Goal: Navigation & Orientation: Find specific page/section

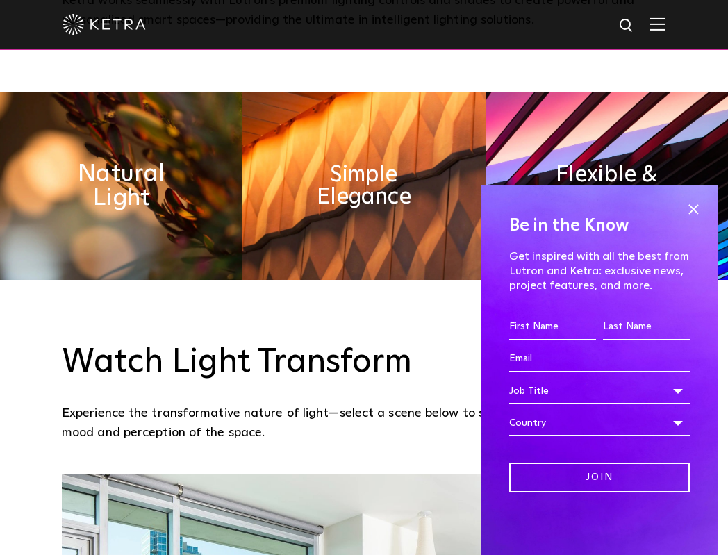
scroll to position [695, 0]
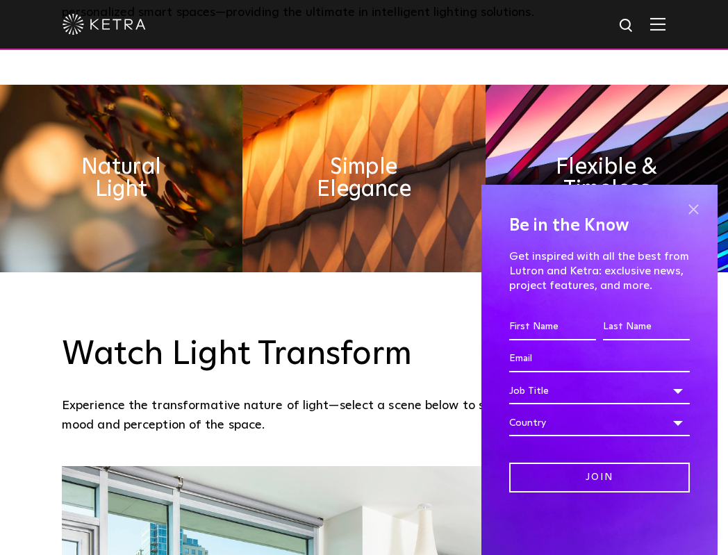
click at [697, 208] on span at bounding box center [693, 209] width 21 height 21
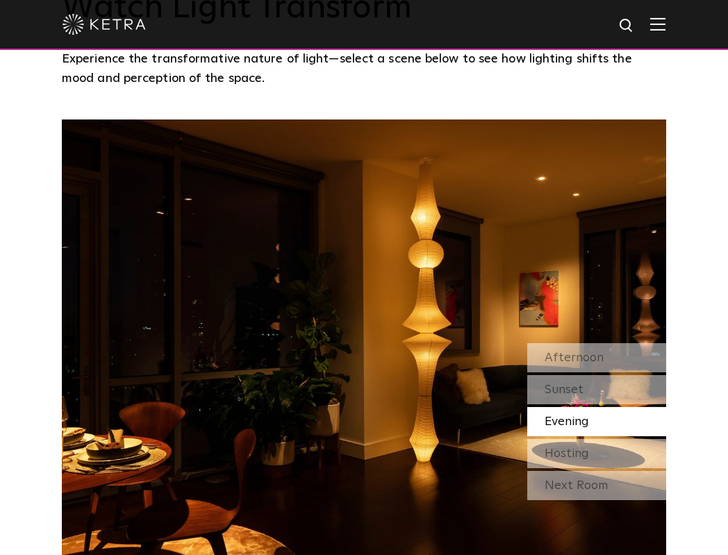
scroll to position [1045, 0]
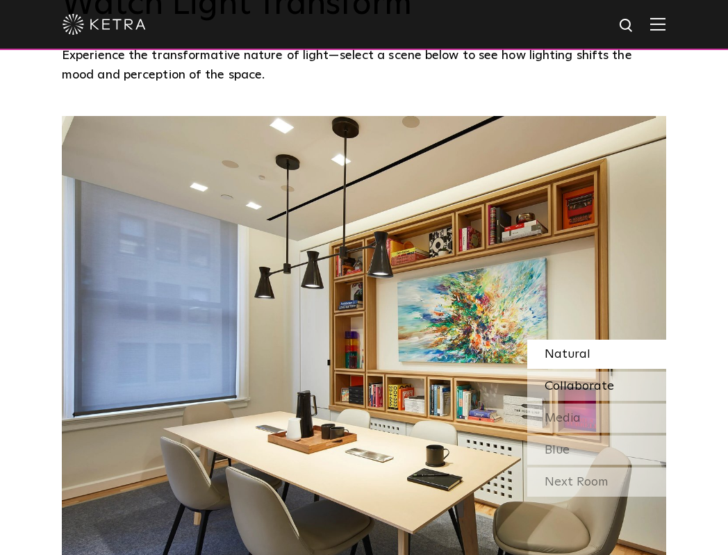
click at [591, 385] on span "Collaborate" at bounding box center [578, 386] width 69 height 13
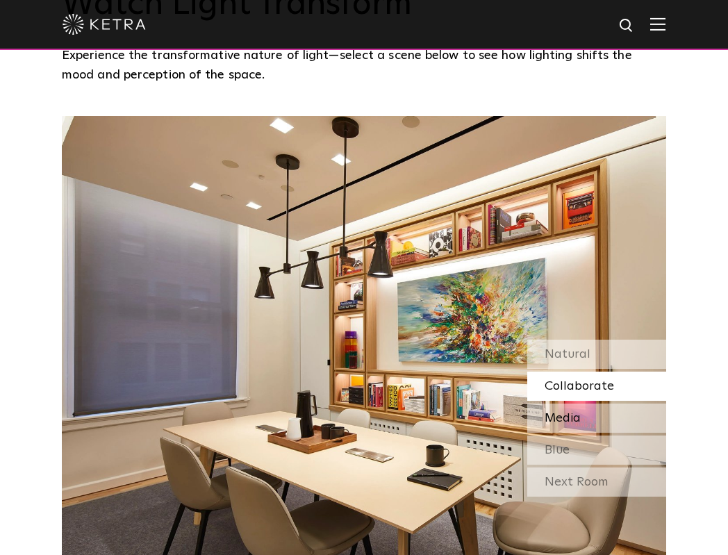
click at [577, 412] on span "Media" at bounding box center [562, 418] width 36 height 13
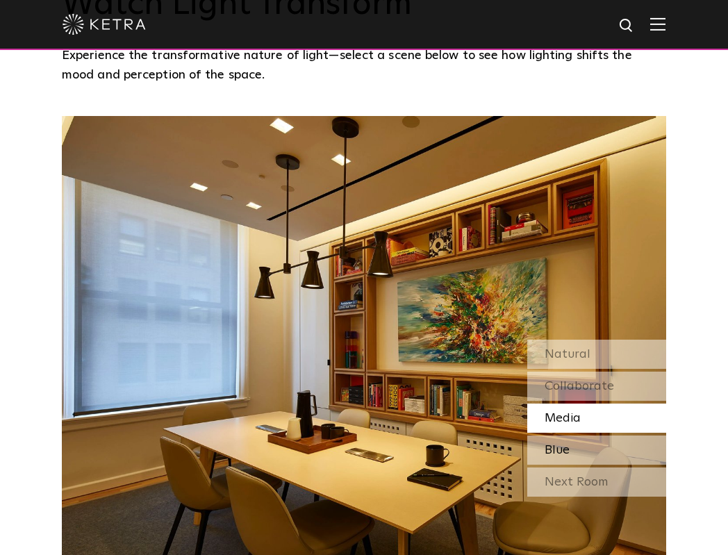
click at [564, 444] on span "Blue" at bounding box center [556, 450] width 25 height 13
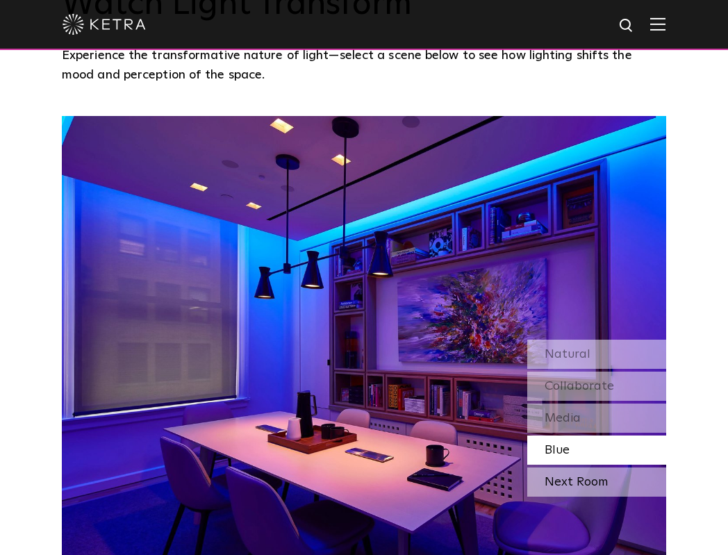
click at [558, 481] on div "Next Room" at bounding box center [596, 481] width 139 height 29
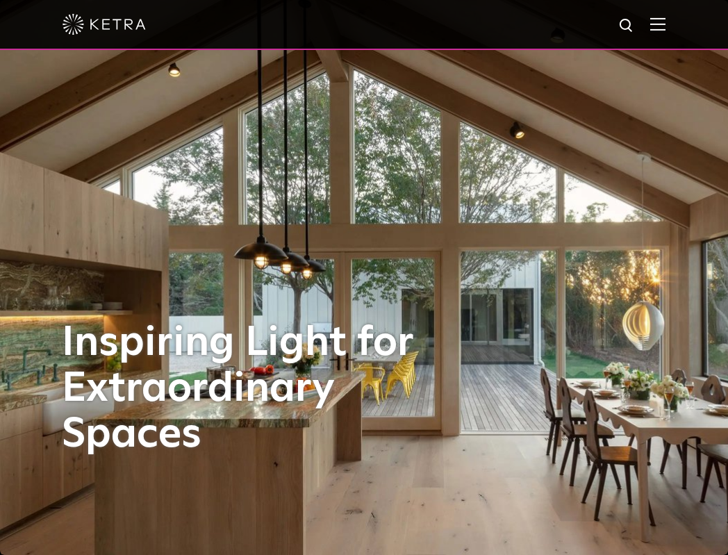
scroll to position [0, 0]
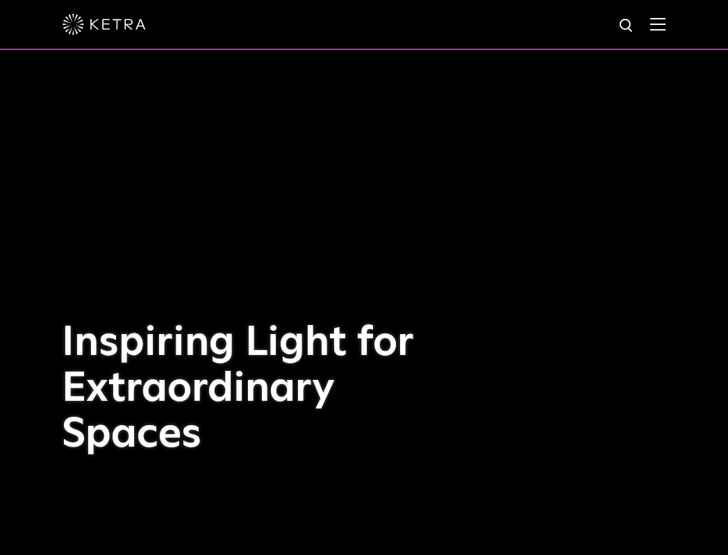
click at [656, 24] on img at bounding box center [657, 23] width 15 height 13
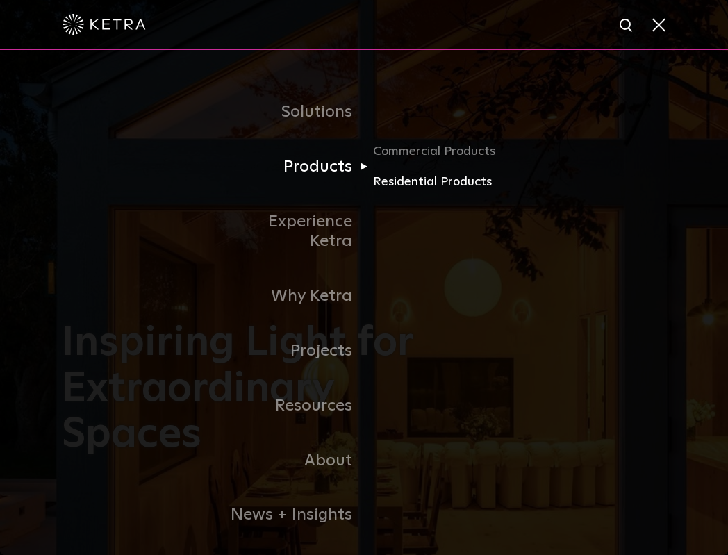
click at [403, 181] on link "Residential Products" at bounding box center [439, 182] width 133 height 20
